Goal: Find specific page/section: Find specific page/section

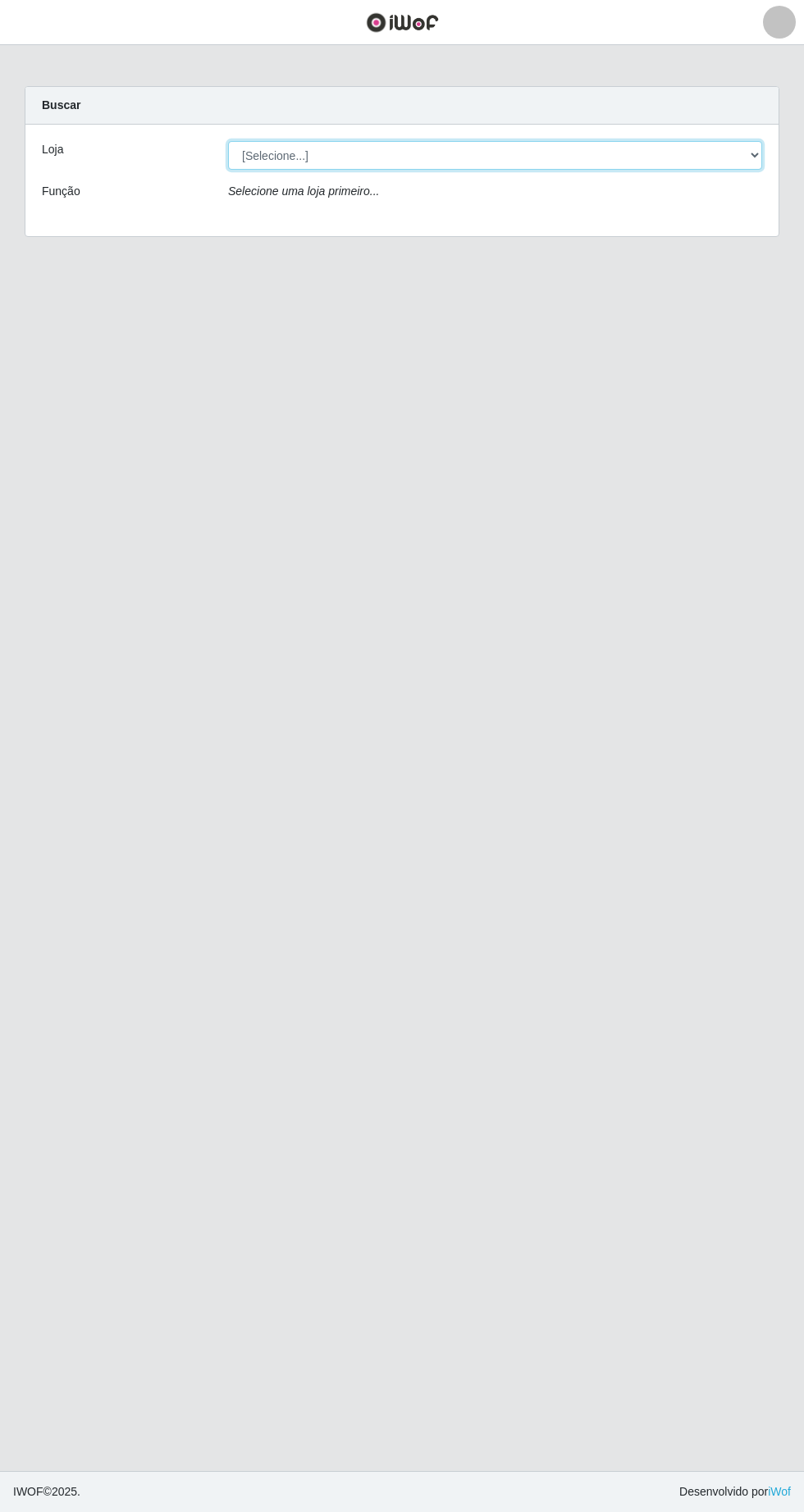
click at [279, 154] on select "[Selecione...] Extrabom - Loja 05 [GEOGRAPHIC_DATA]" at bounding box center [495, 155] width 534 height 29
select select "494"
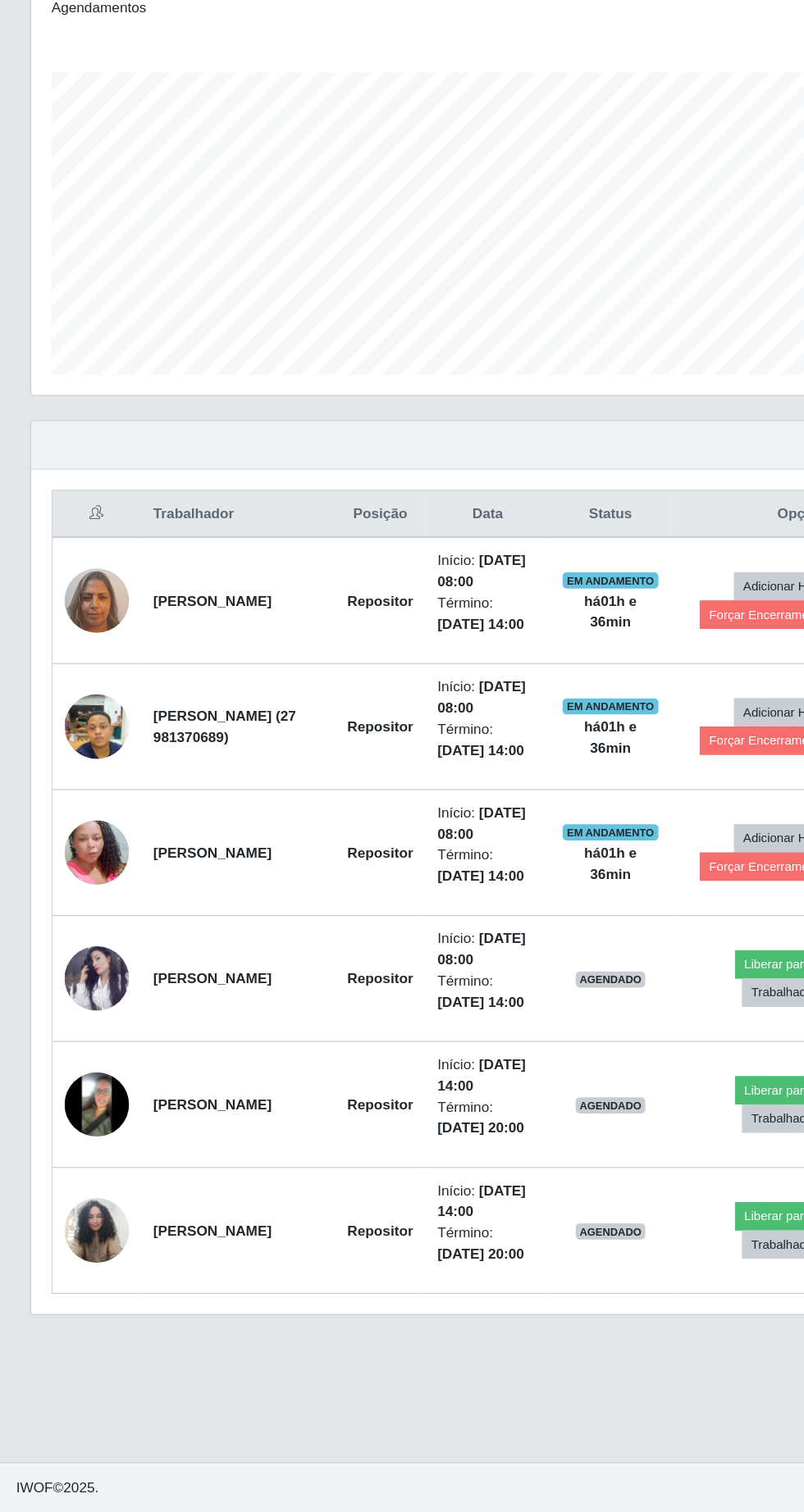
scroll to position [8, 0]
